Goal: Information Seeking & Learning: Learn about a topic

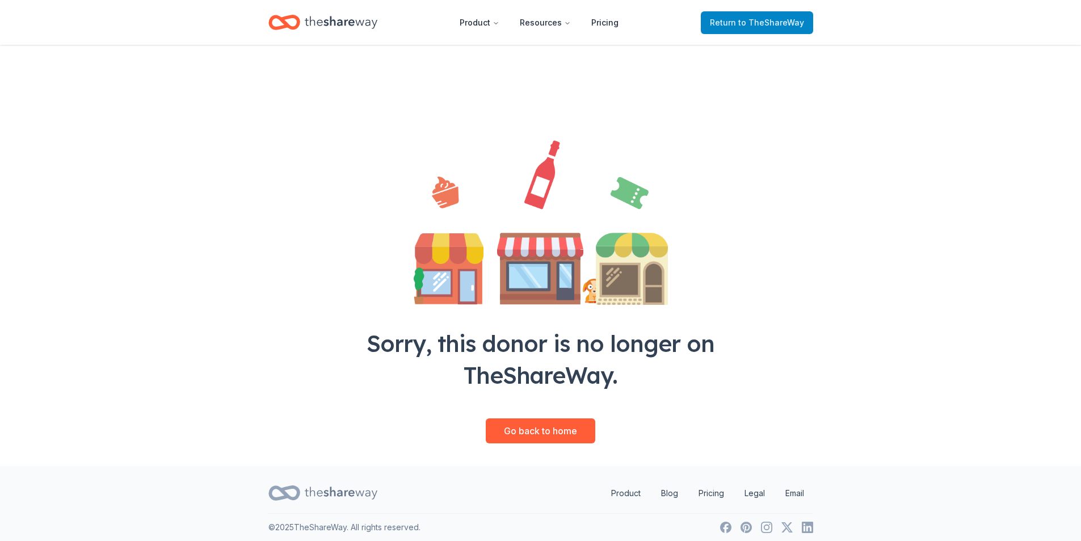
click at [748, 27] on span "to TheShareWay" at bounding box center [771, 23] width 66 height 10
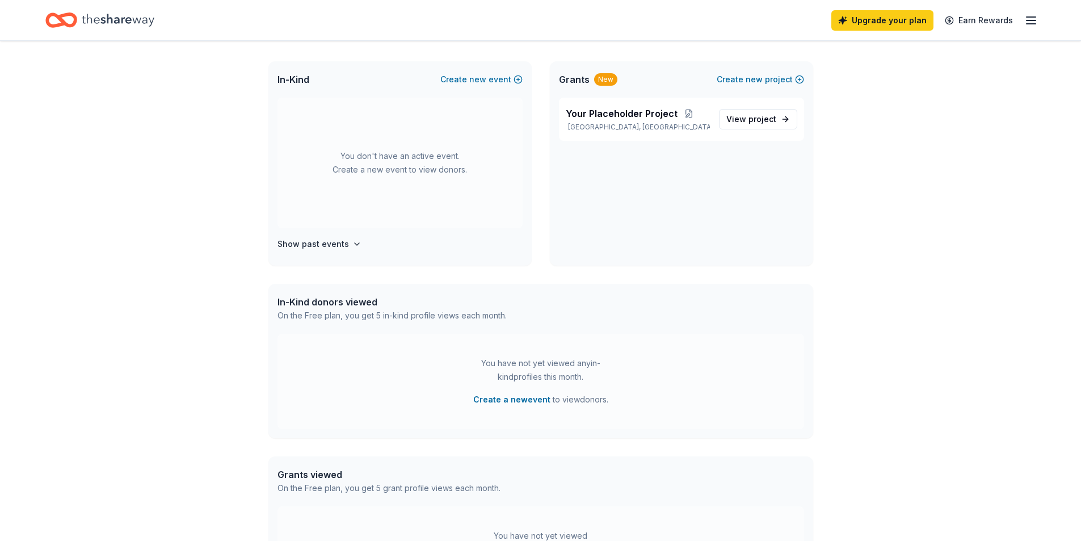
scroll to position [113, 0]
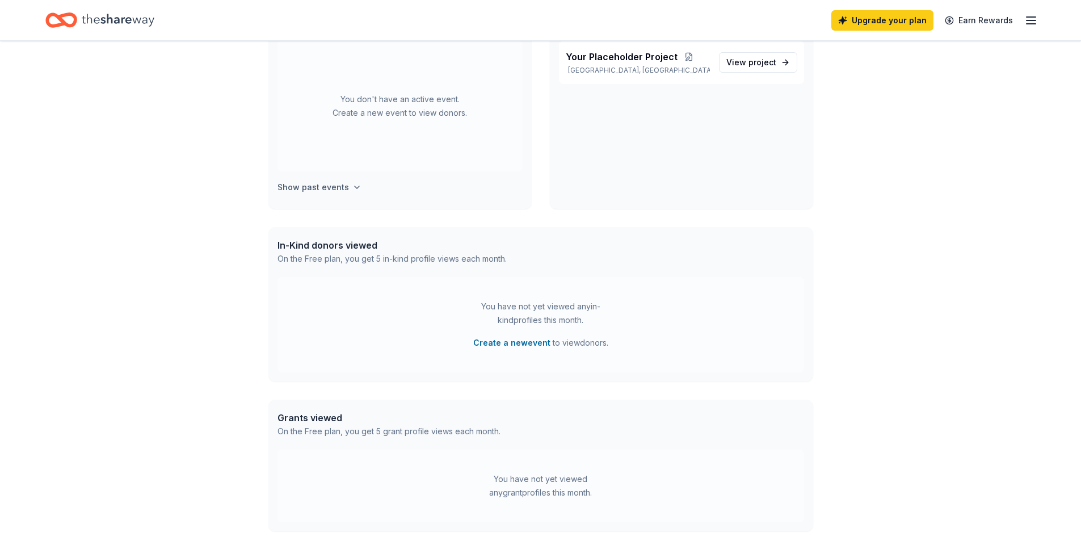
click at [353, 189] on icon "button" at bounding box center [356, 187] width 9 height 9
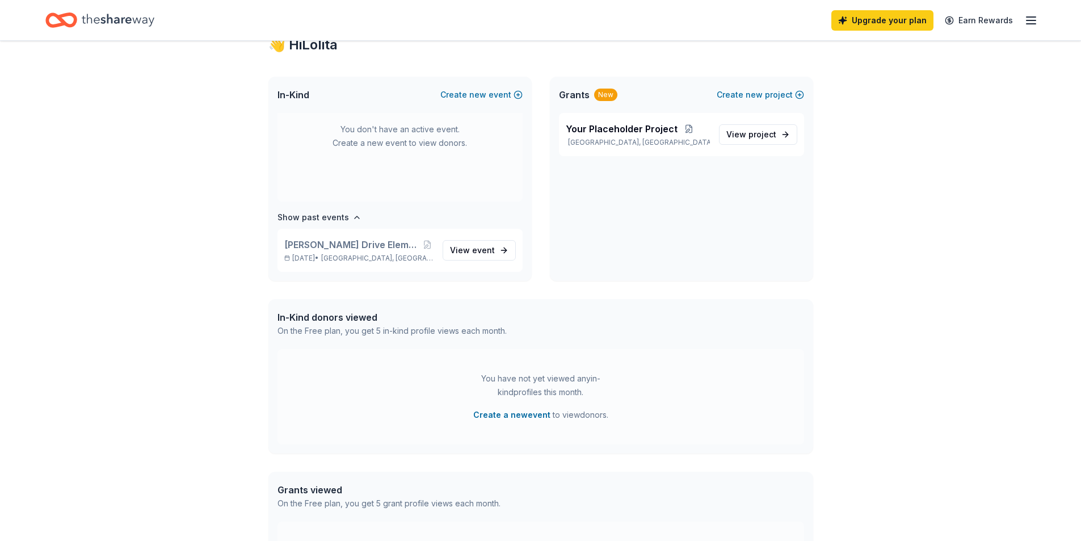
scroll to position [0, 0]
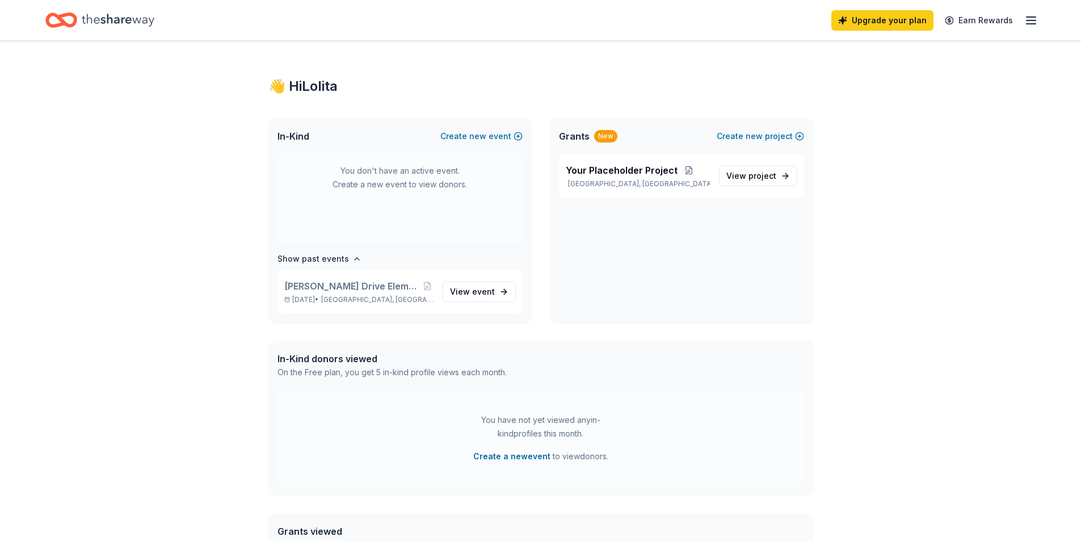
click at [582, 132] on span "Grants" at bounding box center [574, 136] width 31 height 14
click at [733, 179] on span "View project" at bounding box center [751, 176] width 50 height 14
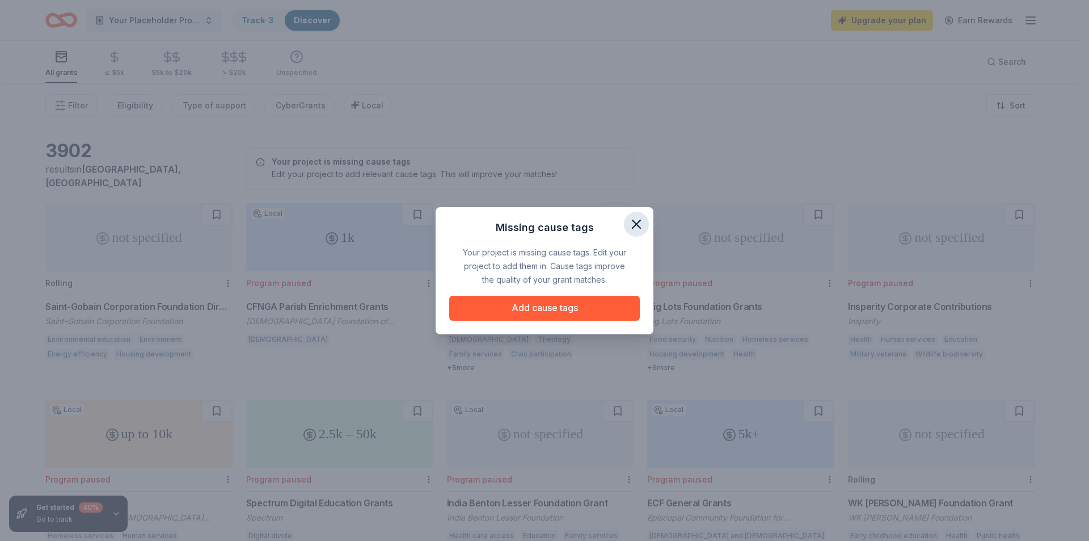
click at [639, 221] on icon "button" at bounding box center [636, 224] width 8 height 8
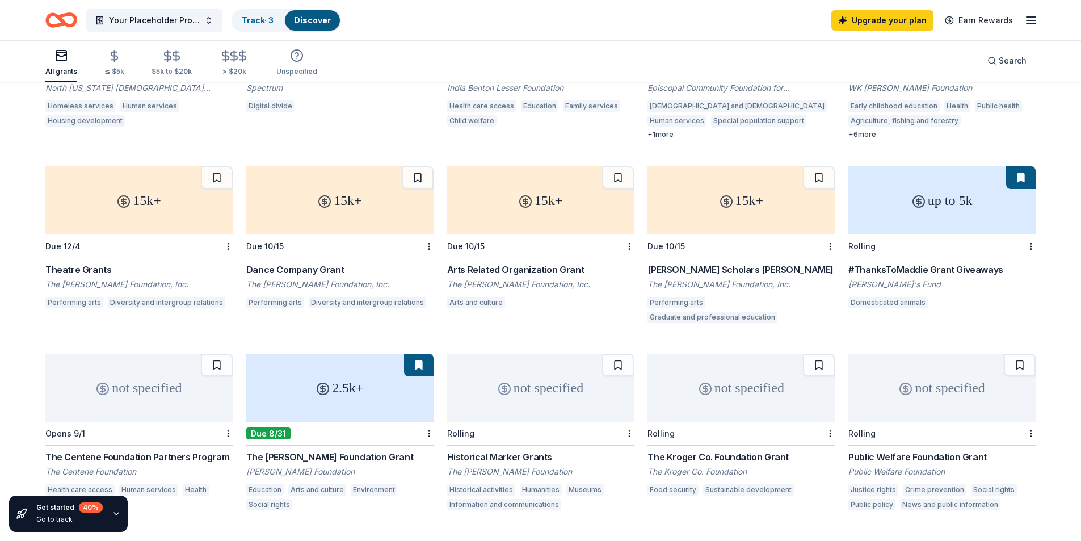
scroll to position [454, 0]
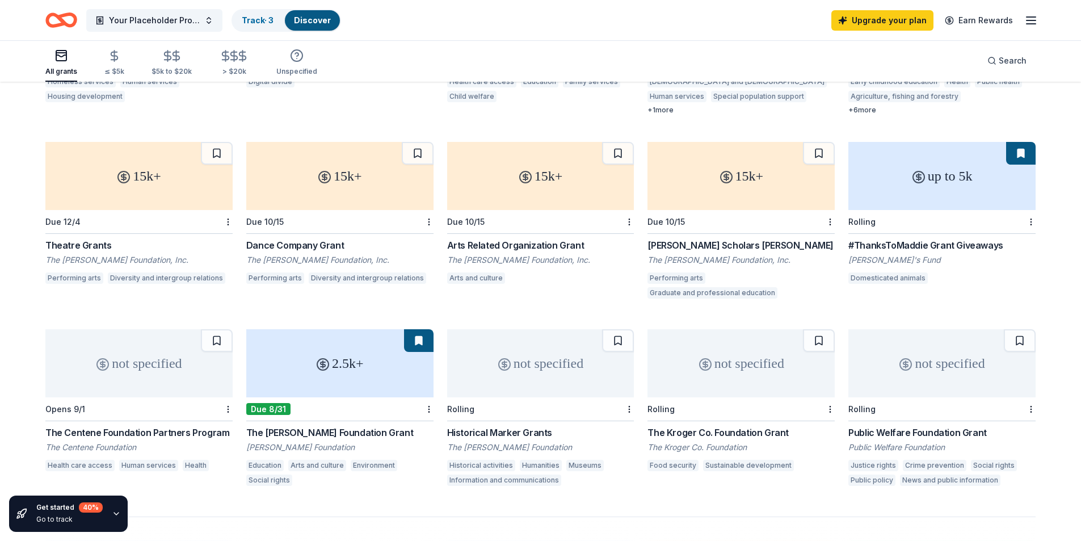
click at [749, 210] on div "Due 10/15" at bounding box center [740, 222] width 187 height 24
